Goal: Task Accomplishment & Management: Use online tool/utility

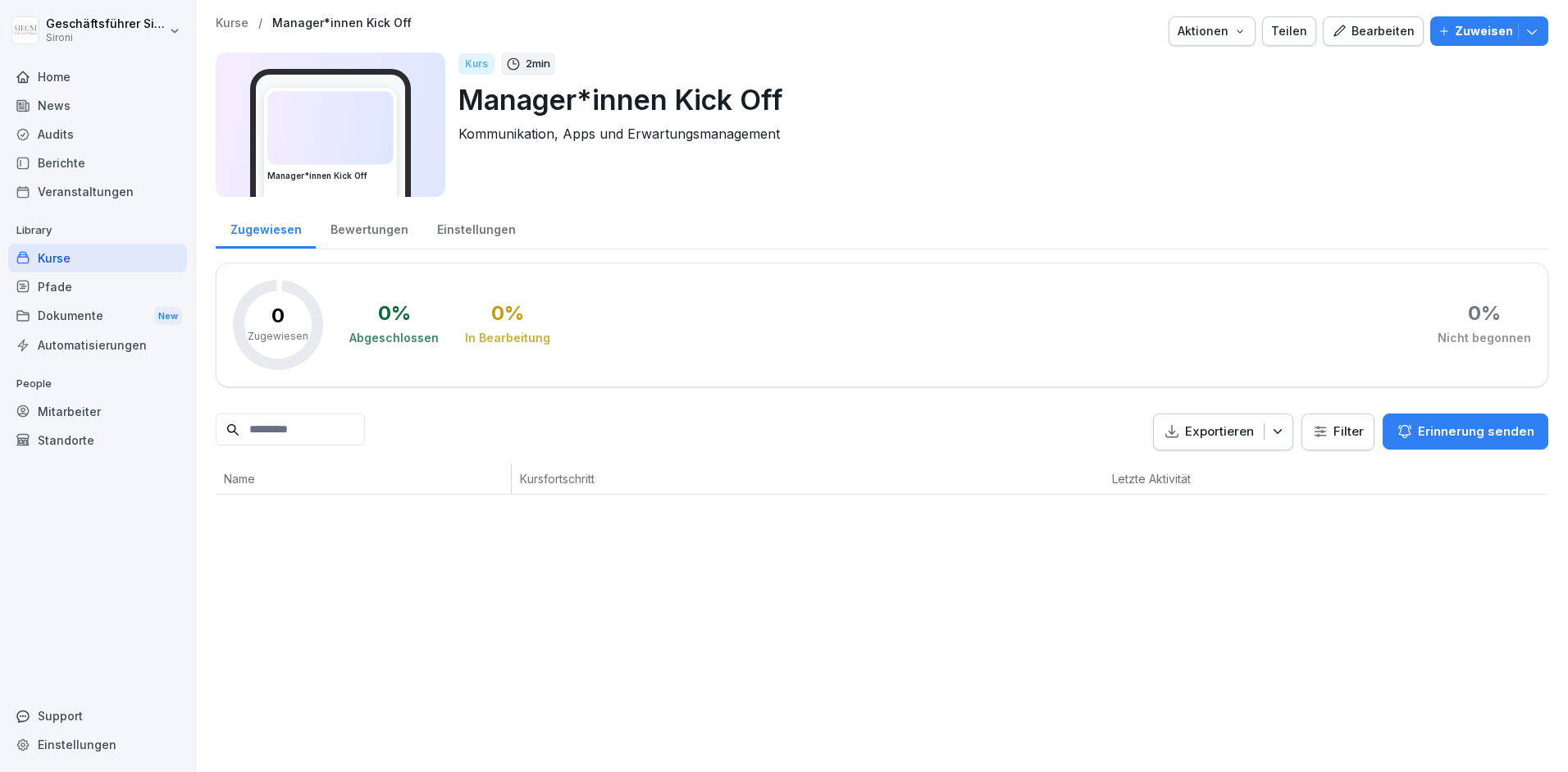
click at [62, 257] on div "Kurse" at bounding box center [97, 258] width 178 height 28
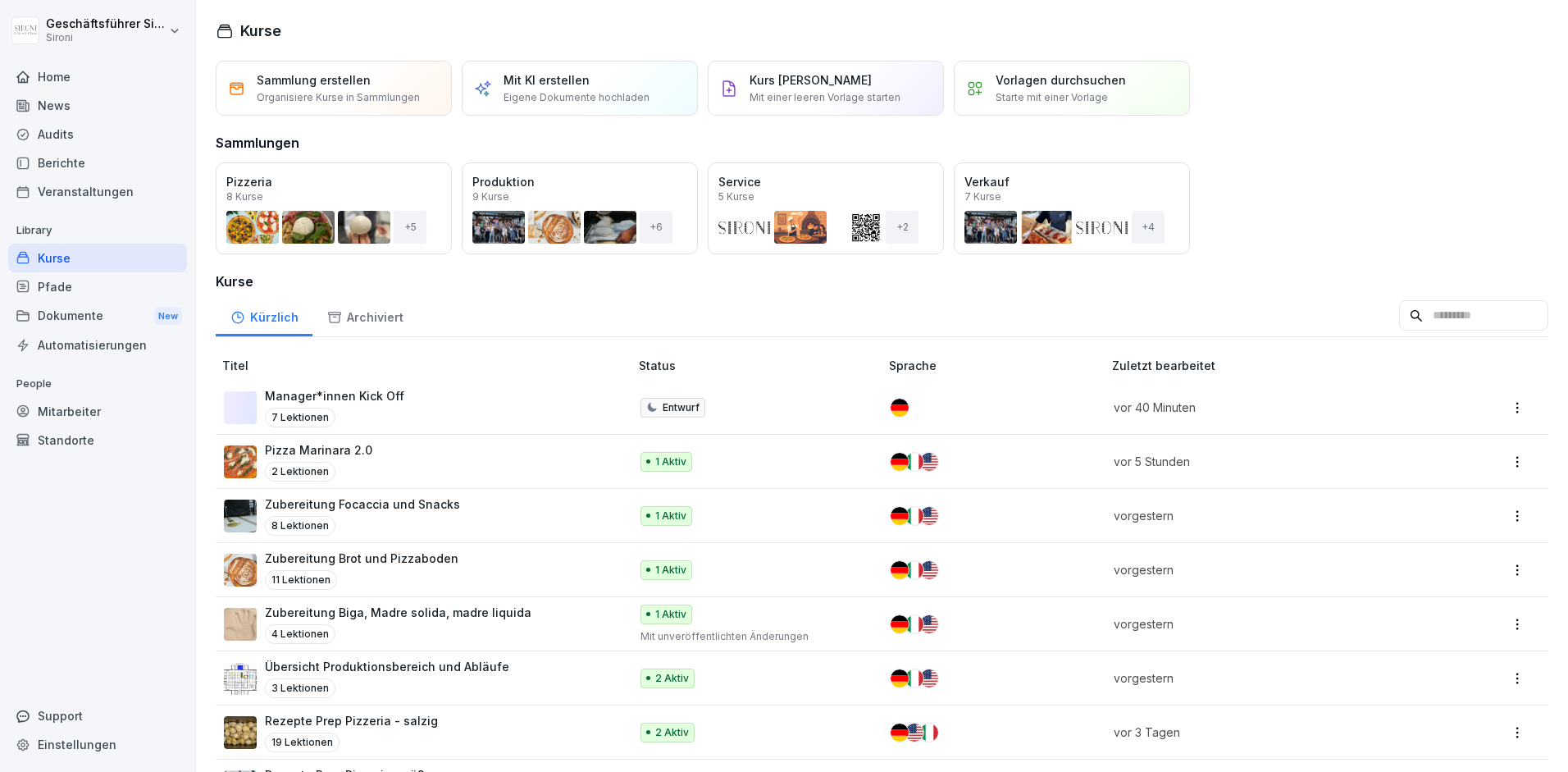
click at [0, 0] on div "Öffnen" at bounding box center [0, 0] width 0 height 0
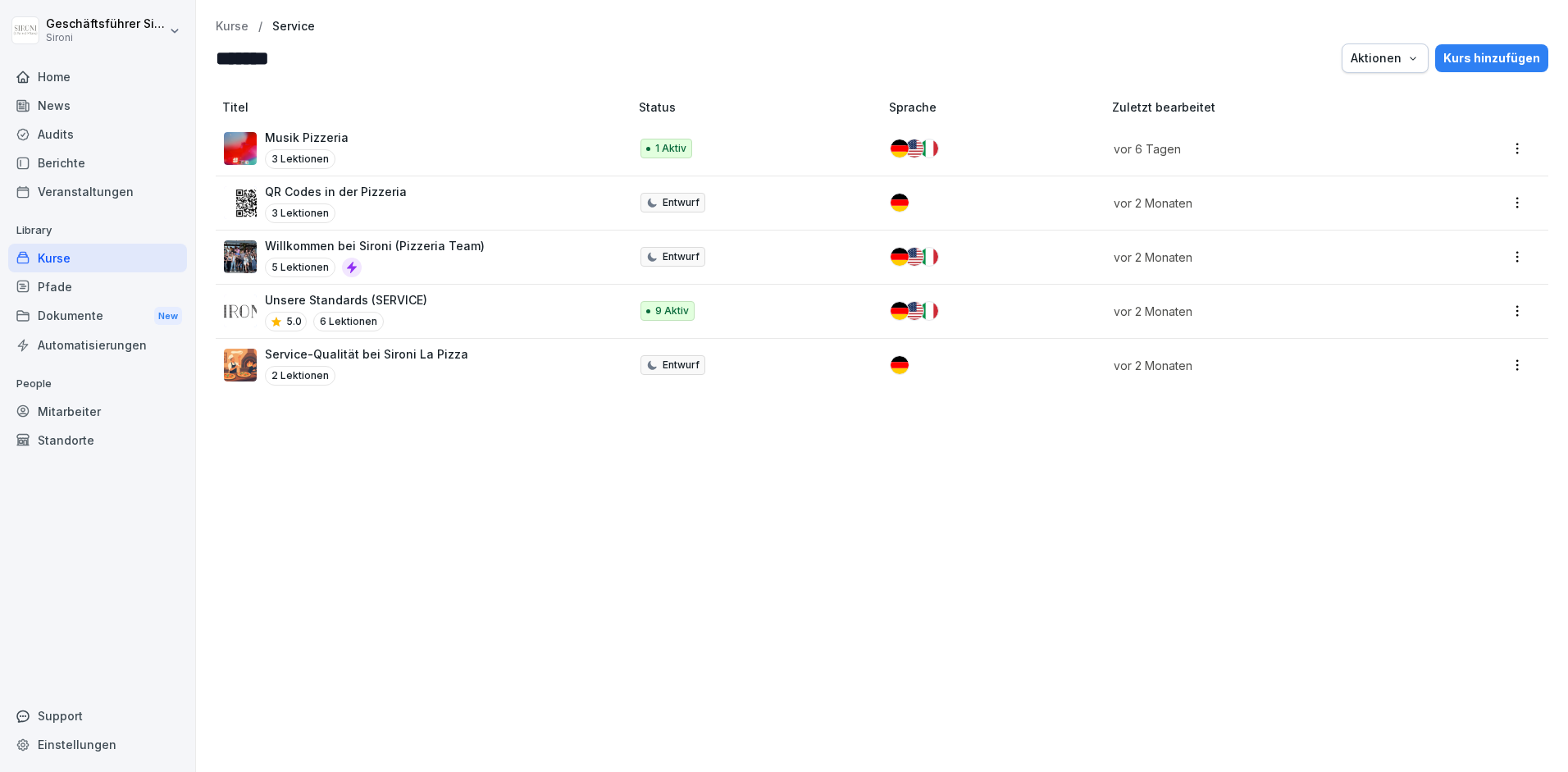
click at [303, 301] on p "Unsere Standards (SERVICE)" at bounding box center [345, 299] width 162 height 17
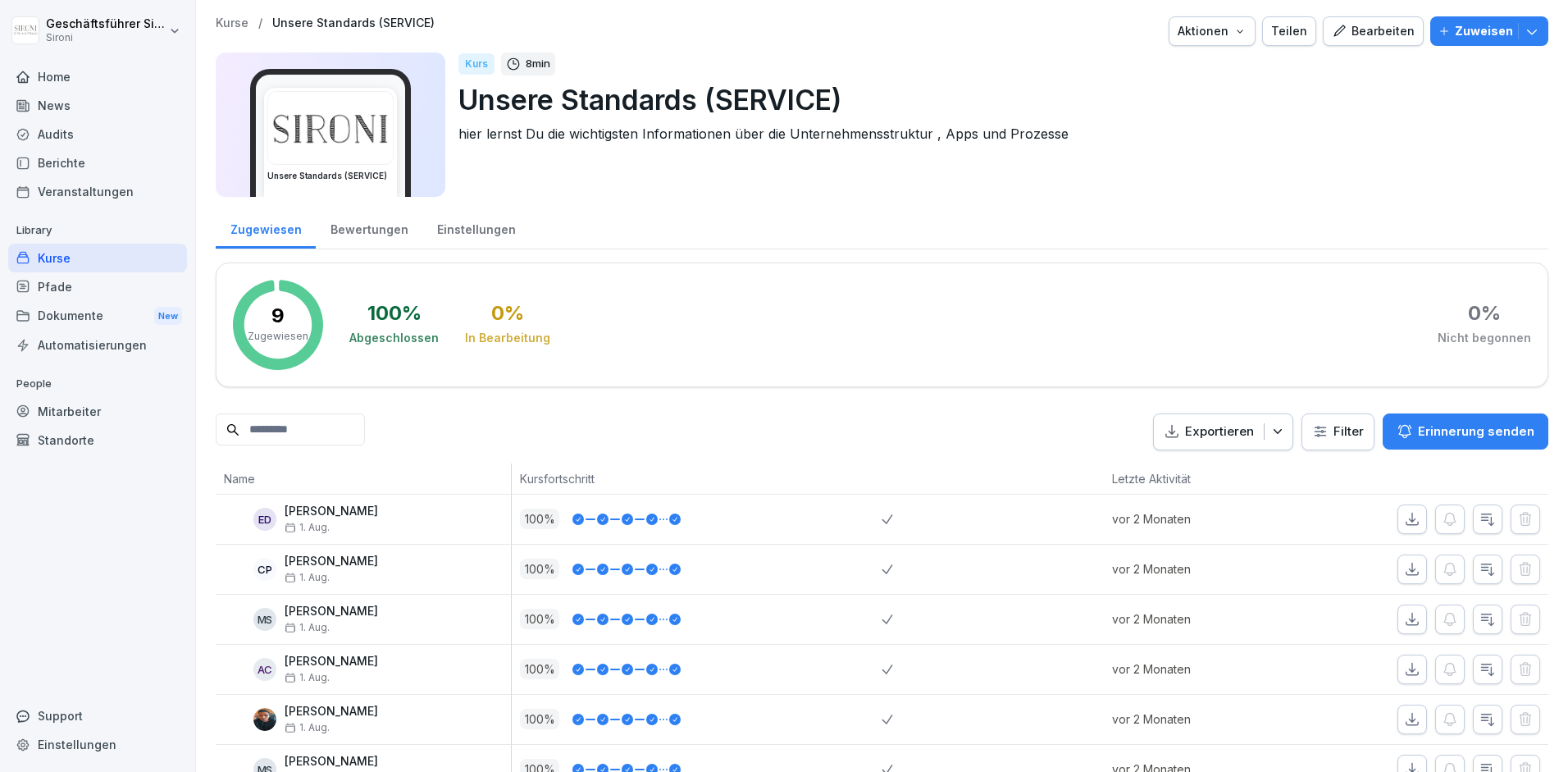
click at [1290, 36] on div "Teilen" at bounding box center [1288, 31] width 36 height 18
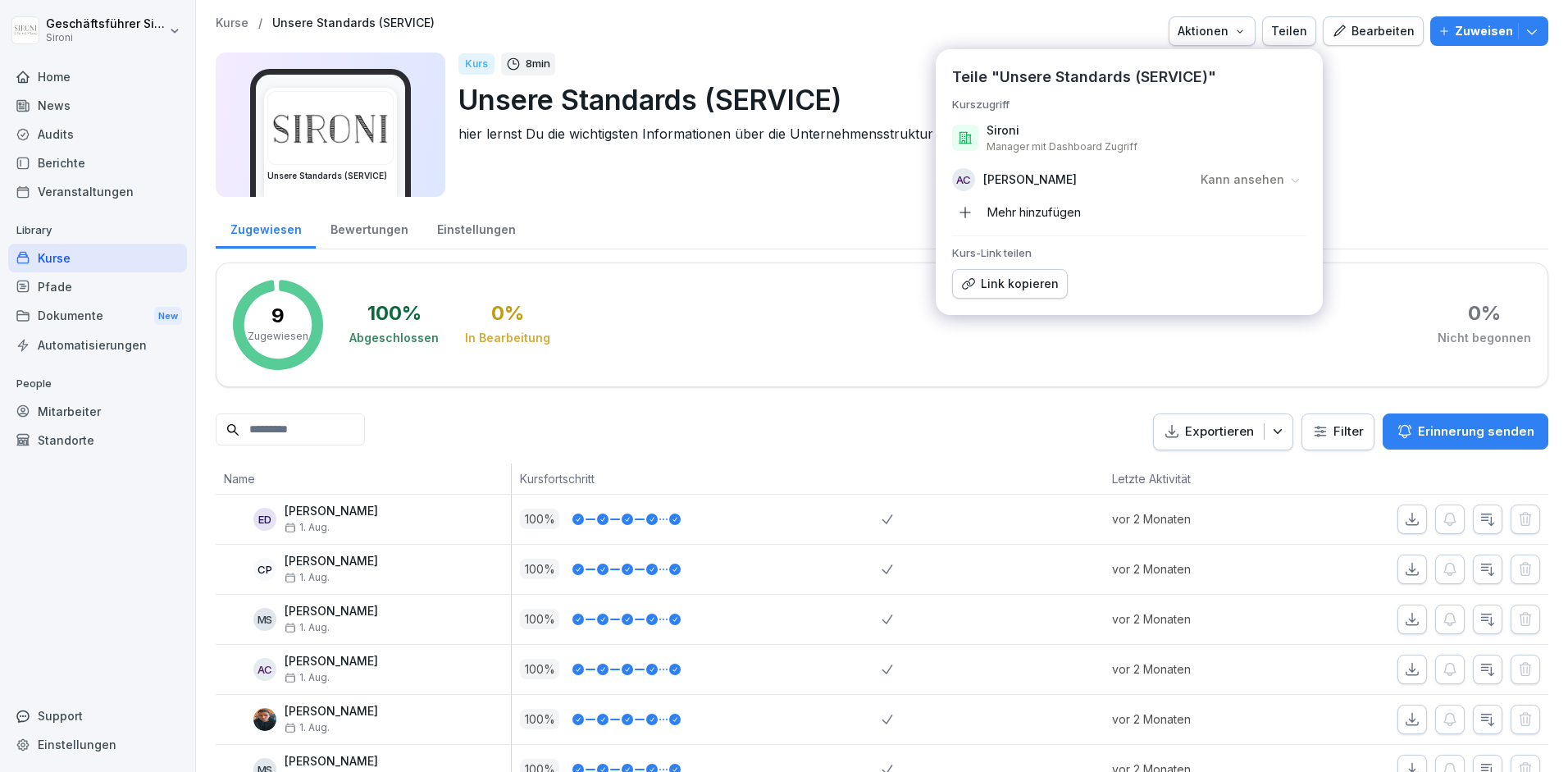
click at [962, 209] on icon "button" at bounding box center [965, 212] width 15 height 15
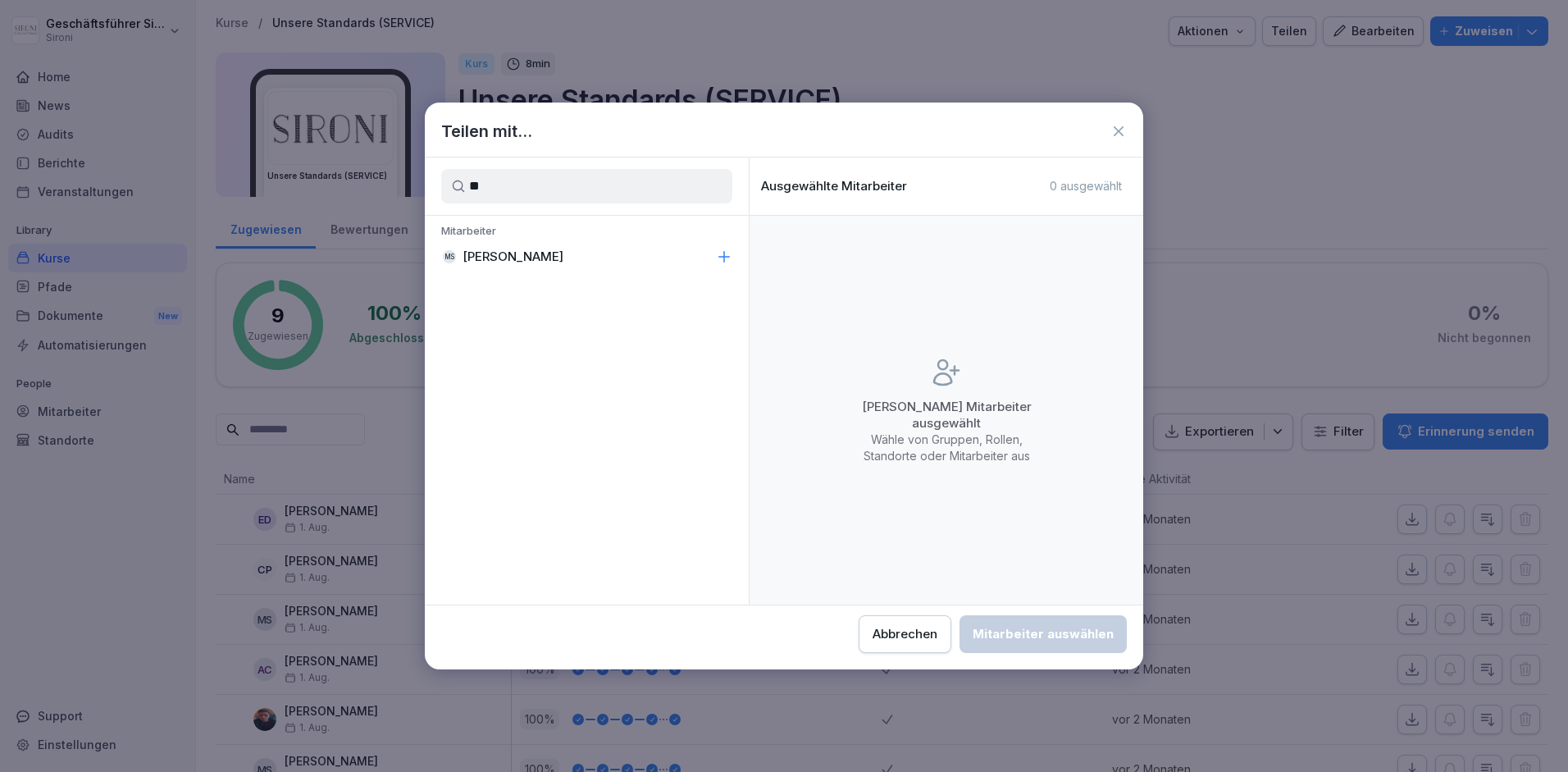
type input "**"
click at [488, 255] on p "Michele Sgubbi" at bounding box center [513, 257] width 101 height 16
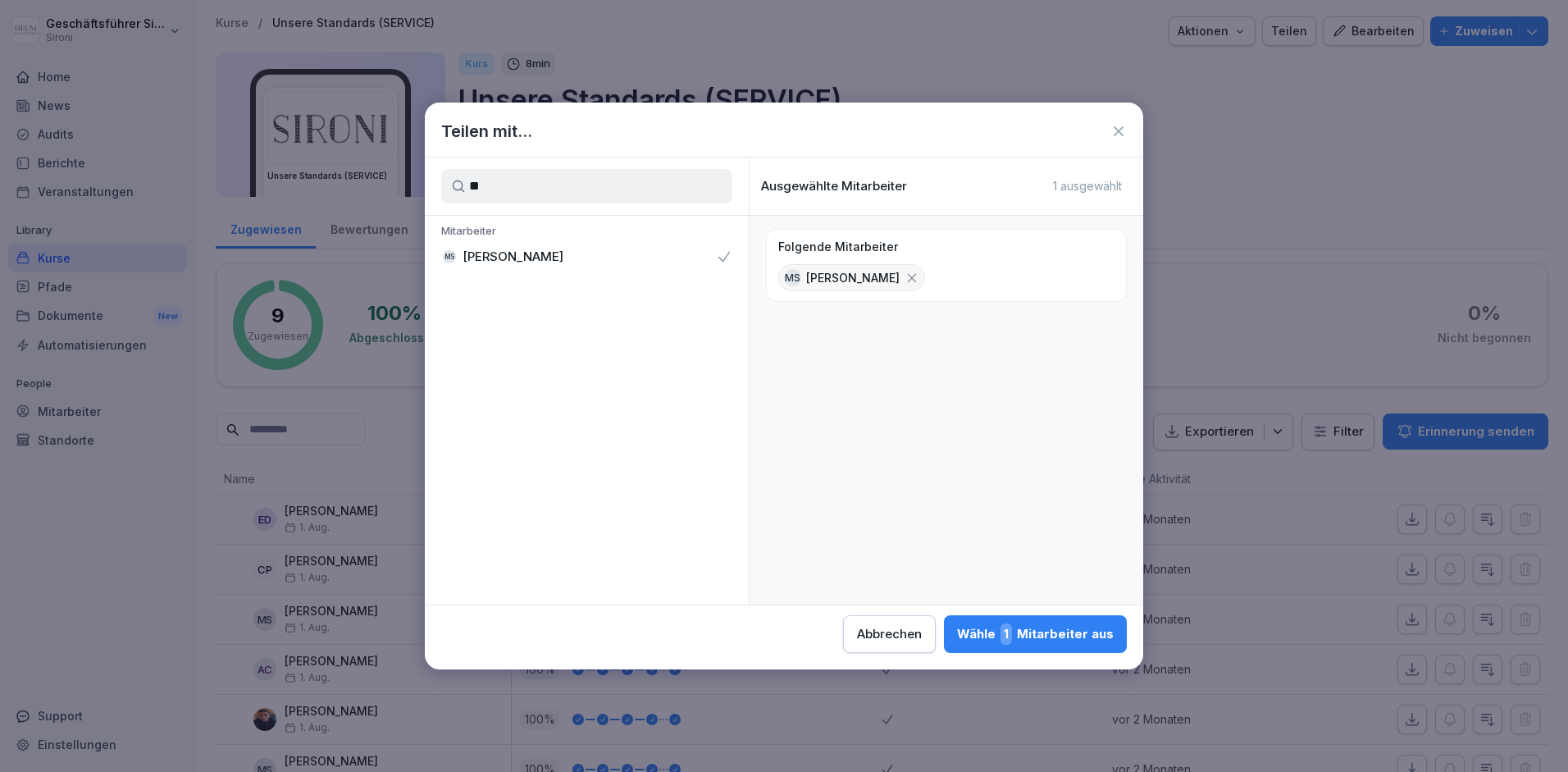
click at [1019, 627] on div "Wähle 1 Mitarbeiter aus" at bounding box center [1035, 634] width 156 height 21
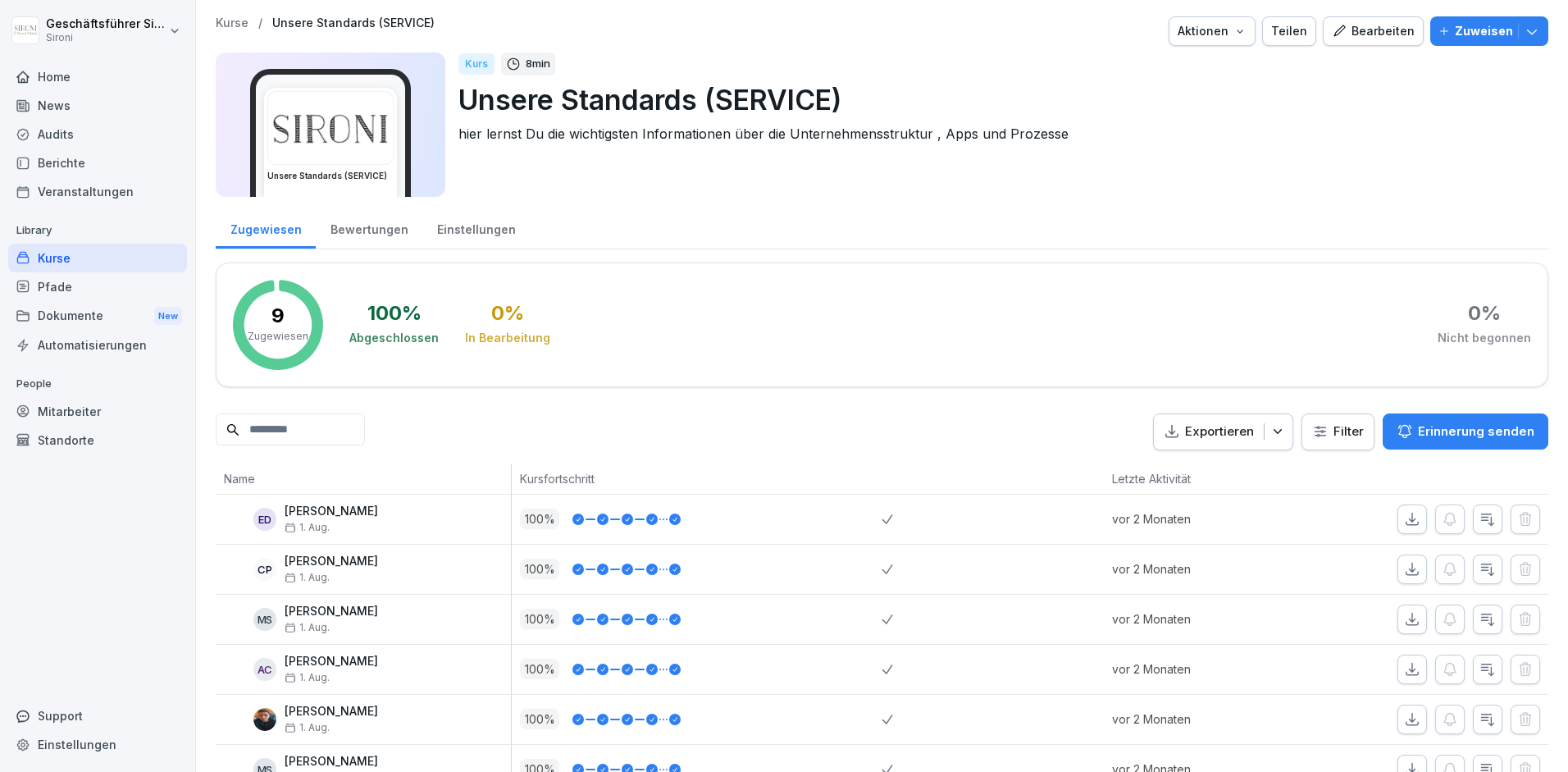
click at [1306, 30] on div "Teilen" at bounding box center [1288, 31] width 36 height 18
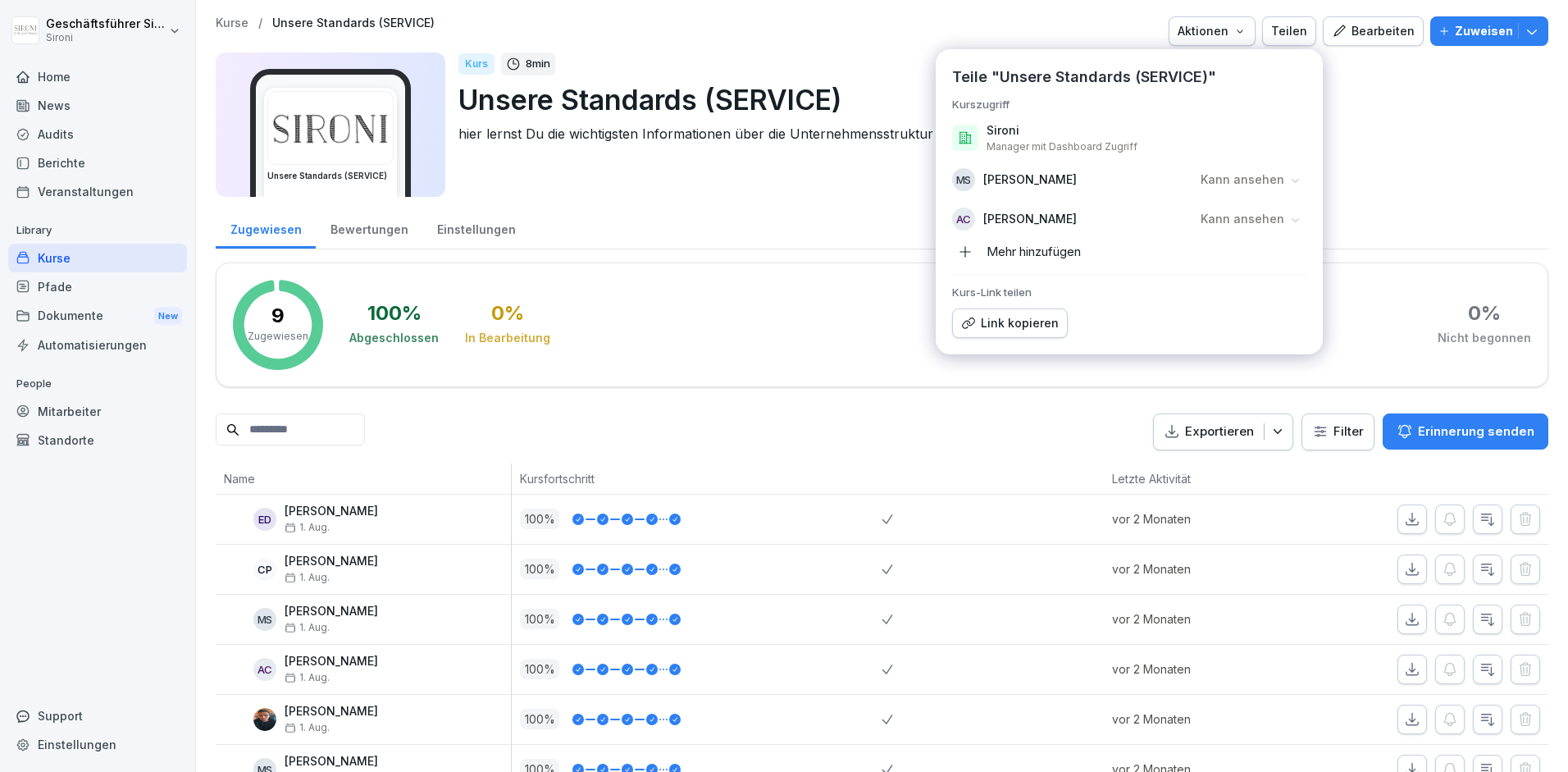
click at [1376, 141] on p "hier lernst Du die wichtigsten Informationen über die Unternehmensstruktur , Ap…" at bounding box center [996, 133] width 1077 height 20
